Goal: Navigation & Orientation: Find specific page/section

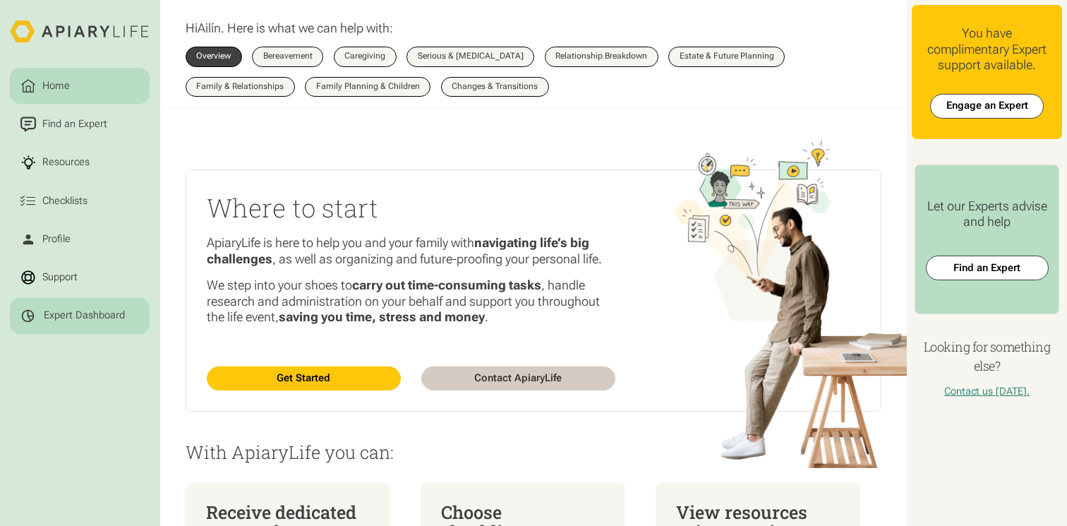
click at [101, 303] on link "Expert Dashboard" at bounding box center [80, 316] width 140 height 36
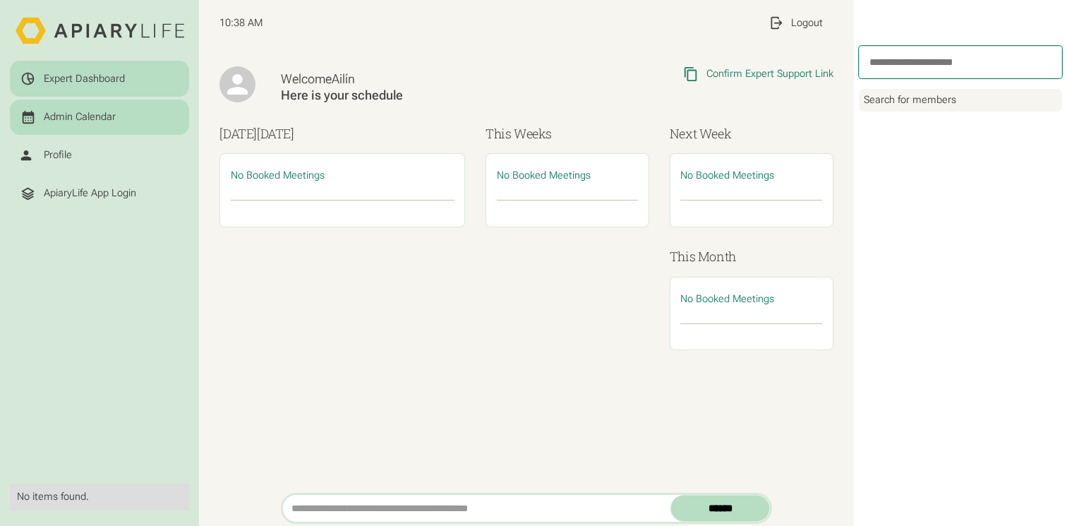
click at [104, 122] on div "Admin Calendar" at bounding box center [80, 117] width 72 height 13
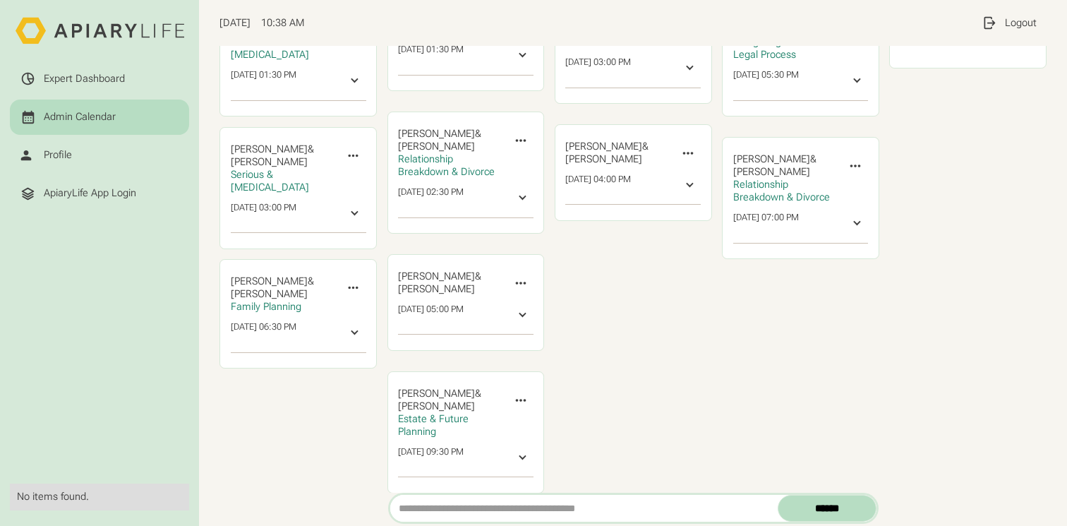
scroll to position [179, 0]
